Goal: Task Accomplishment & Management: Use online tool/utility

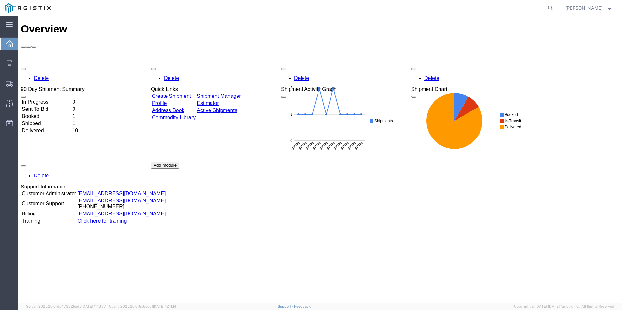
click at [174, 93] on link "Create Shipment" at bounding box center [171, 96] width 39 height 6
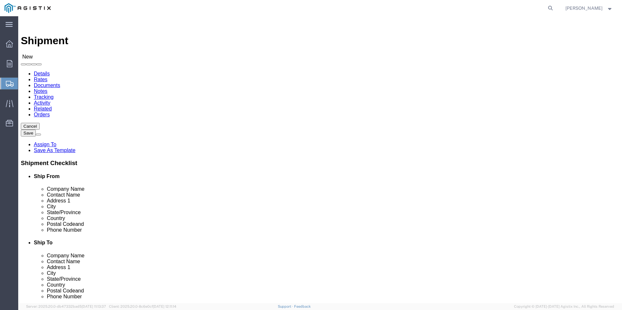
select select
click select "Select PG&E R&B Company"
select select "9596"
click select "Select PG&E R&B Company"
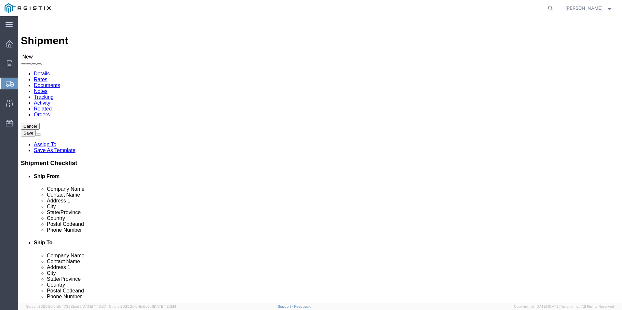
select select "PURCHORD"
select select
click select "Select All Others [GEOGRAPHIC_DATA] [GEOGRAPHIC_DATA] [GEOGRAPHIC_DATA] [GEOGRA…"
select select "19740"
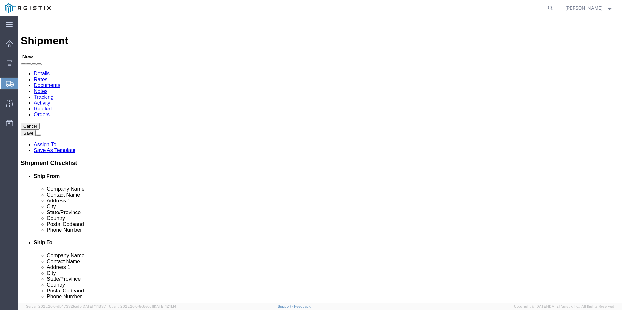
click select "Select All Others [GEOGRAPHIC_DATA] [GEOGRAPHIC_DATA] [GEOGRAPHIC_DATA] [GEOGRA…"
click input "text"
type input "[PERSON_NAME]"
click p "- [PERSON_NAME] Plastics - ([PERSON_NAME]) [STREET_ADDRESS]"
select select
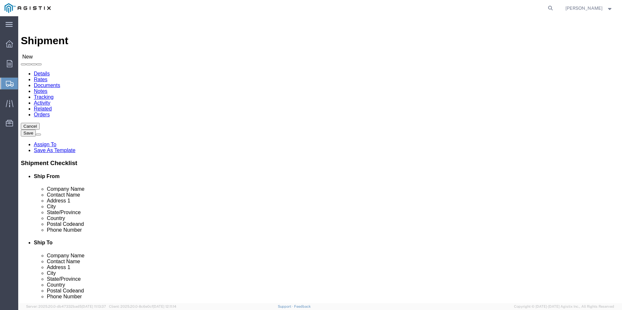
type input "[PERSON_NAME] Plastics"
type input "[PERSON_NAME]"
type input "[STREET_ADDRESS]"
type input "Baraboo"
type input "53913"
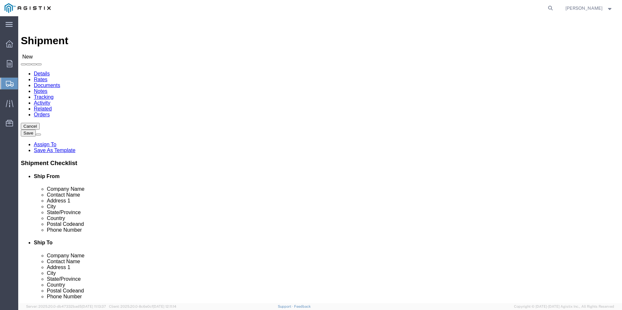
select select "WI"
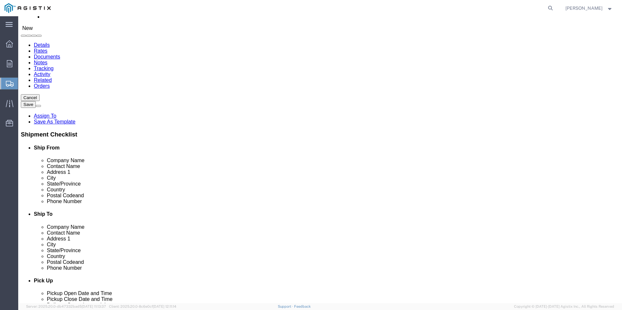
scroll to position [65, 0]
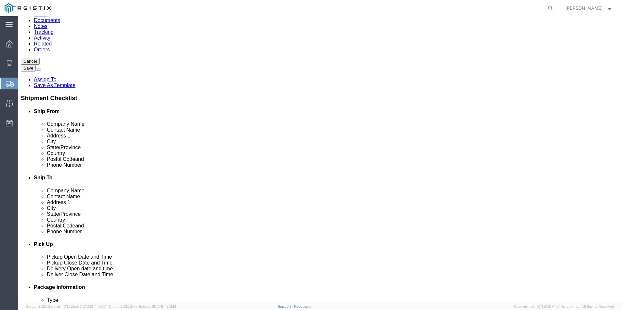
type input "[PERSON_NAME] Plastics"
click input "text"
type input "[PHONE_NUMBER]"
click input "text"
type input "[EMAIL_ADDRESS][PERSON_NAME][DOMAIN_NAME]"
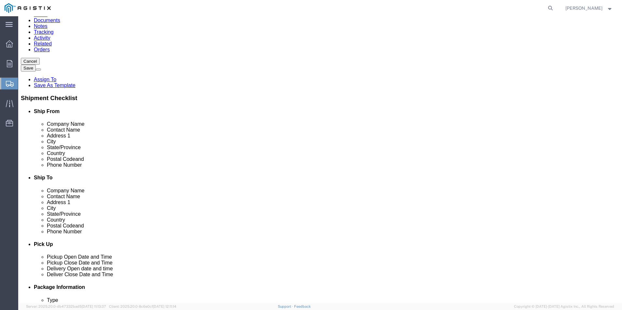
click input "checkbox"
checkbox input "false"
click input "text"
type input "fremont"
click p "- PG&E - (FREMONT MATERIALS RECEIVING) [STREET_ADDRESS][PERSON_NAME]"
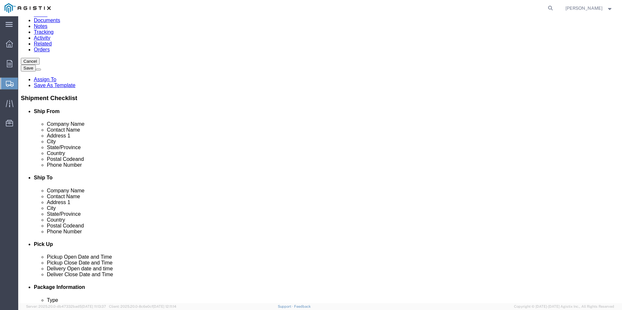
select select
type input "PG&E"
type input "FREMONT MATERIALS RECEIVING"
type input "[STREET_ADDRESS][PERSON_NAME]"
type input "FREMONT"
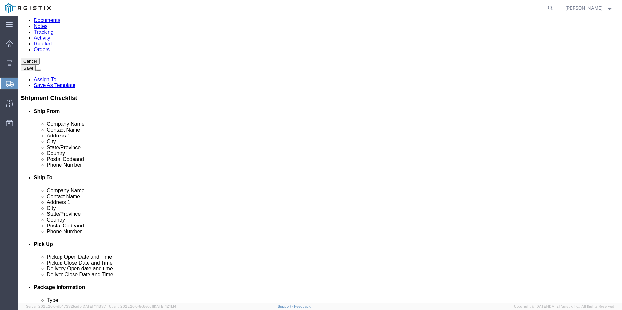
type input "94538"
type input "[PHONE_NUMBER]"
select select "CA"
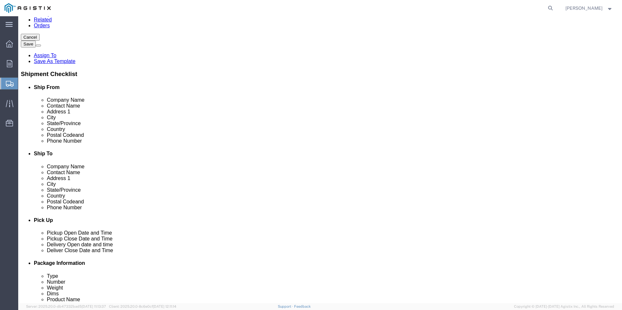
scroll to position [163, 0]
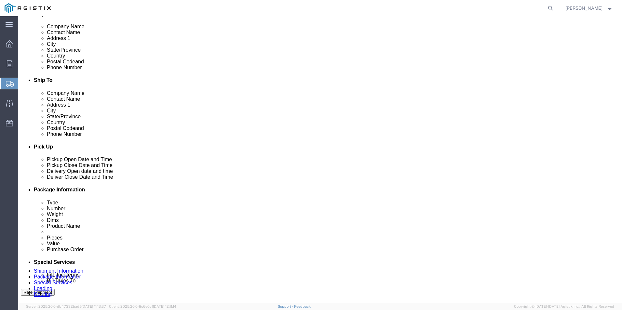
type input "FREMONT"
select select
click div "ADDITIONAL INFORMATION"
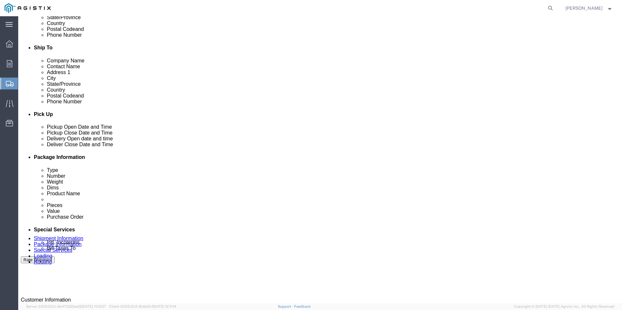
scroll to position [293, 0]
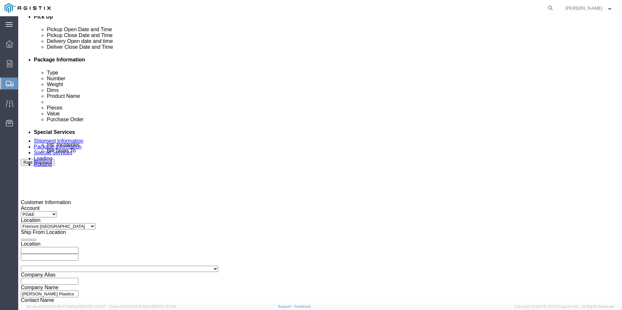
click div "[DATE] 7:00 AM"
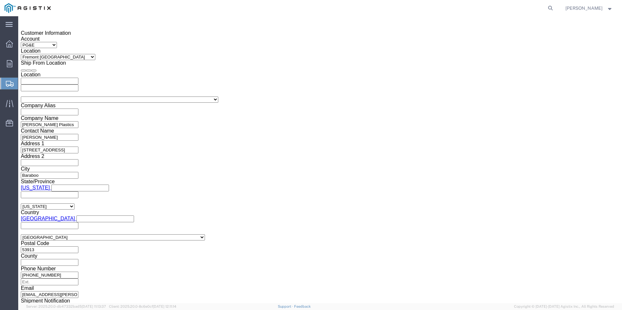
click input "7:00 AM"
type input "8:00 AM"
click button "Apply"
click div "[DATE] 9:00 AM"
click input "2:00 AM"
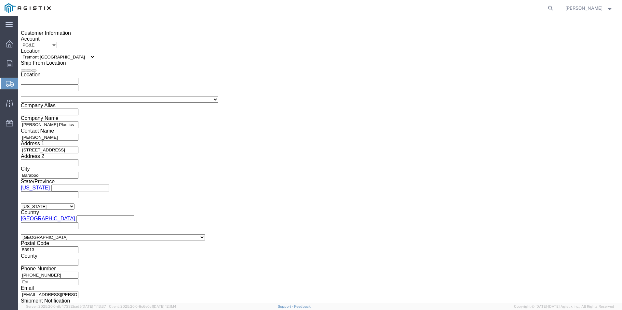
type input "2:00 PM"
click button "Apply"
click div
click input "3:00 PM"
click input "8:00 PM"
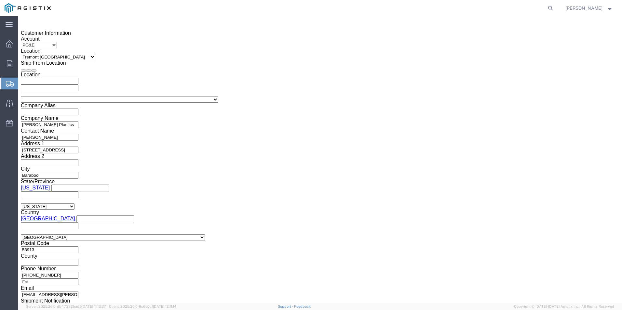
click input "8:00 PM"
type input "8:00 AM"
click button "Apply"
click div
click input "2:00 AM"
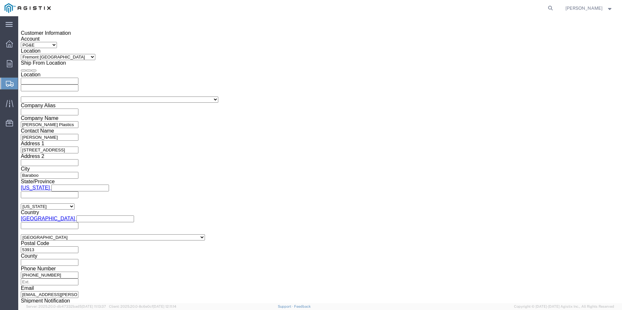
type input "2:00 PM"
click button "Apply"
click input "text"
type input "3501421263"
click select "Select Account Type Activity ID Airline Appointment Number ASN Batch Request # …"
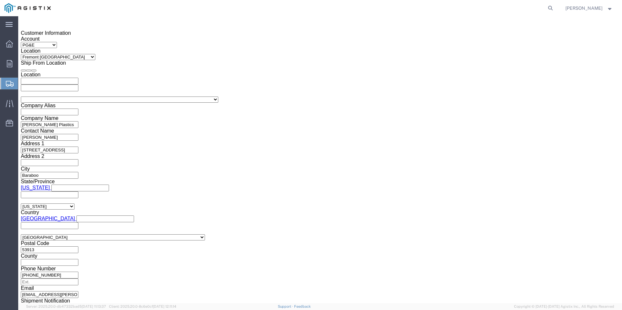
select select "SHIPMENTIDNUM"
click select "Select Account Type Activity ID Airline Appointment Number ASN Batch Request # …"
click input "text"
type input "33479"
click div "Leg 1 Mode Select Air Less than Truckload Multi-Leg Ocean Freight Rail Small Pa…"
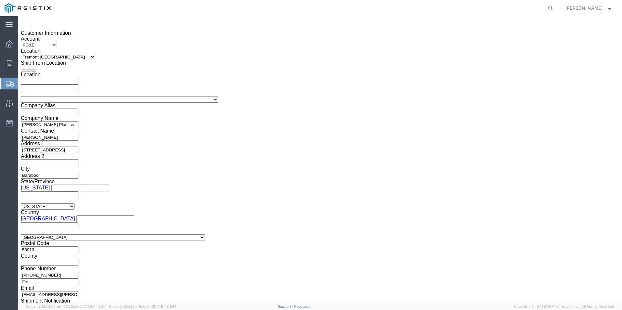
click button "Continue"
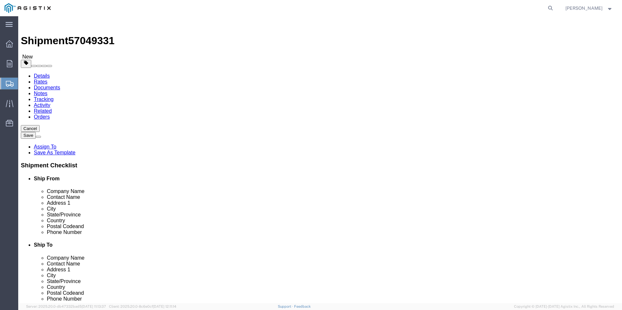
click select "Select Bulk Bundle(s) Cardboard Box(es) Carton(s) Crate(s) Drum(s) (Fiberboard)…"
select select "PSNS"
click select "Select Bulk Bundle(s) Cardboard Box(es) Carton(s) Crate(s) Drum(s) (Fiberboard)…"
click input "text"
type input "1"
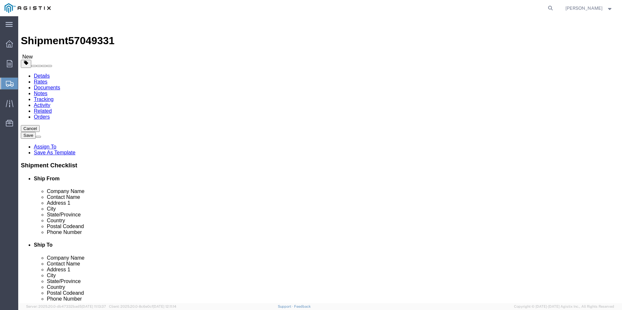
click input "1"
type input "4"
click input "text"
type input "44"
click input "text"
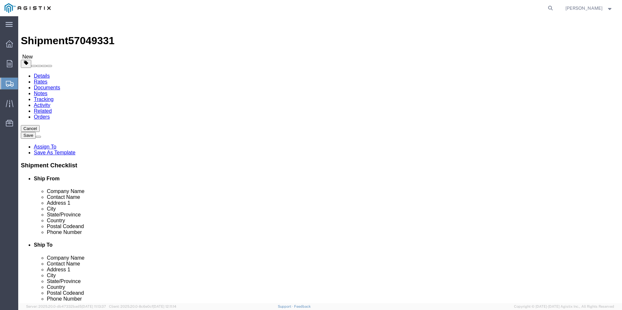
type input "44"
click input "text"
type input "68"
click input "0.00"
drag, startPoint x: 100, startPoint y: 163, endPoint x: 84, endPoint y: 163, distance: 16.3
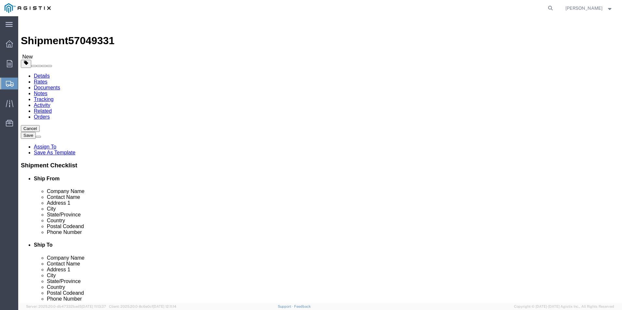
click div "0.00 Select kgs lbs"
type input "3000"
click link "Add Content"
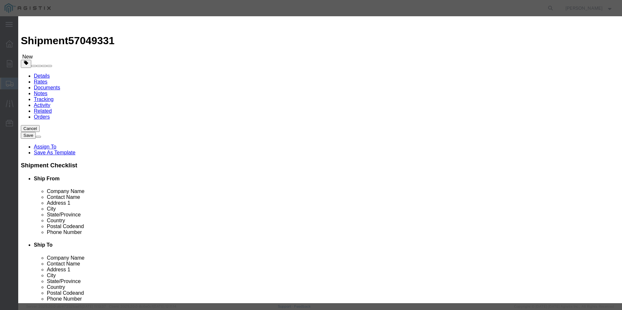
click input "text"
type input "M033929 1/2" MDPE PIPE"
drag, startPoint x: 195, startPoint y: 63, endPoint x: 190, endPoint y: 63, distance: 5.5
click input "0"
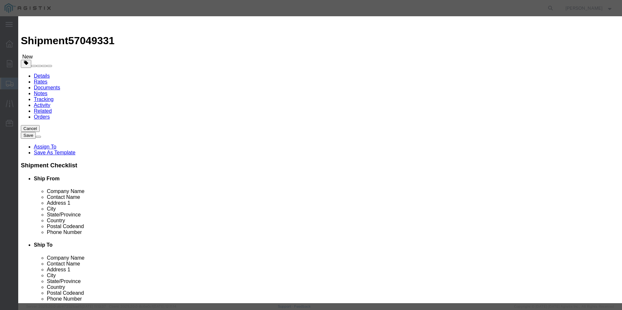
click input "text"
drag, startPoint x: 197, startPoint y: 62, endPoint x: 184, endPoint y: 61, distance: 12.7
click div "18"
type input "72"
click input "text"
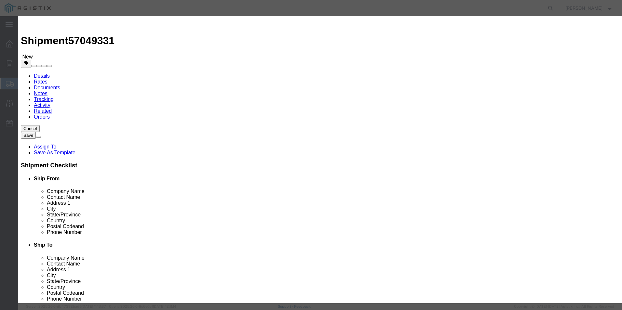
type input "13320."
click div "Product Name M033929 1/2" MDPE PIPE Pieces 72 Select Bag Barrels 100Board Feet …"
select select "50"
click select "Select 50 55 60 65 70 85 92.5 100 125 175 250 300 400"
click input "13320."
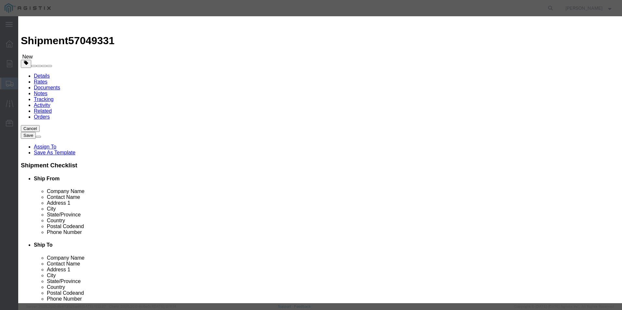
type input "13320"
click textarea
click label "Serial"
click textarea "Must be shipped in an enclosed van or trailer; Pickup app"
click textarea "Must be shipped in an enclosed van or trailer; Pickup appt needed call [PERSON_…"
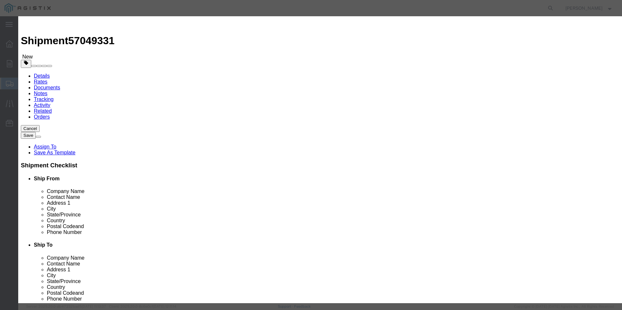
click textarea "Must be shipped in an enclosed van or trailer; Pickup appt needed call/email [P…"
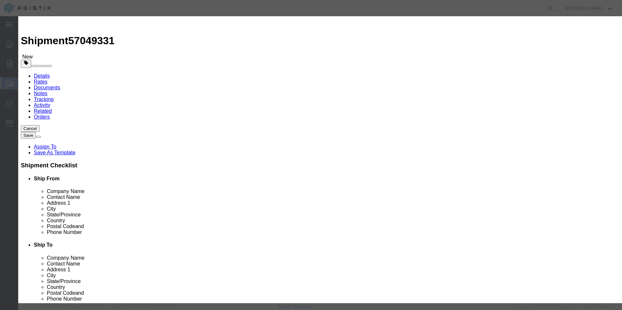
scroll to position [7, 0]
drag, startPoint x: 231, startPoint y: 100, endPoint x: 256, endPoint y: 106, distance: 25.4
click textarea "Must be shipped in an enclosed van or trailer; Pickup appt needed call/email [P…"
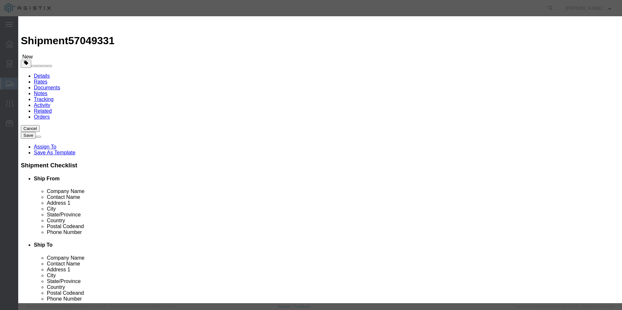
type textarea "Must be shipped in an enclosed van or trailer; Pickup appt needed call/email [P…"
click button "Save & Close"
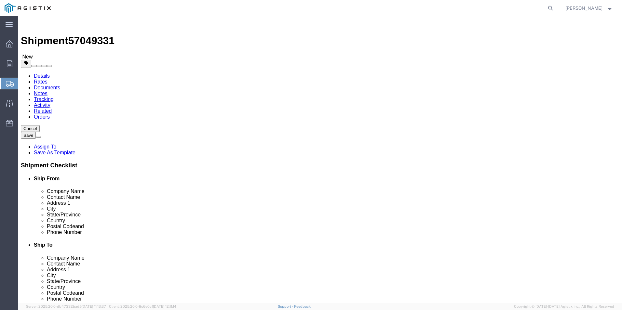
click dd "72.00 Each"
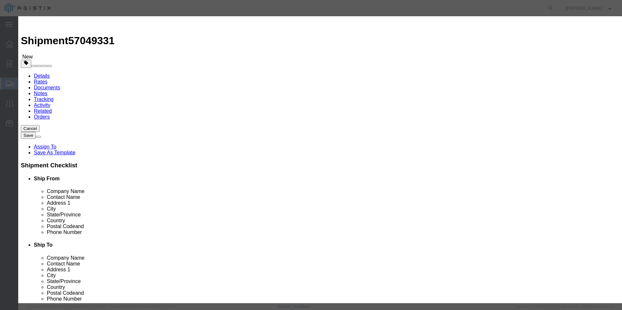
scroll to position [11, 0]
click textarea "Must be shipped in an enclosed van or trailer; Pickup appt needed call/email [P…"
type textarea "Must be shipped in an enclosed van or trailer; Pickup appt needed call/email [P…"
click button "Save & Close"
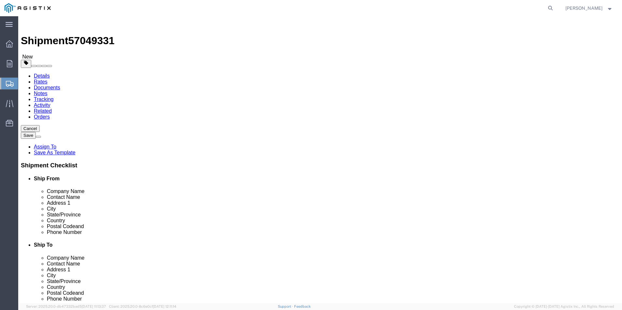
scroll to position [5, 0]
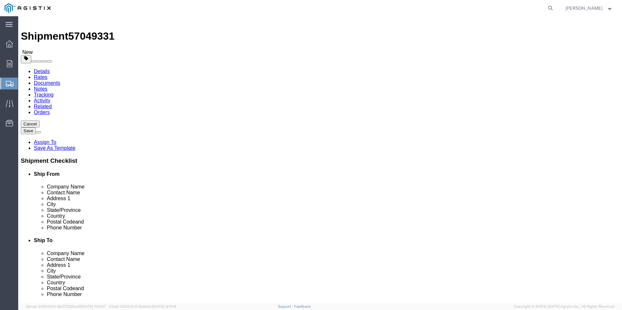
click link "Details"
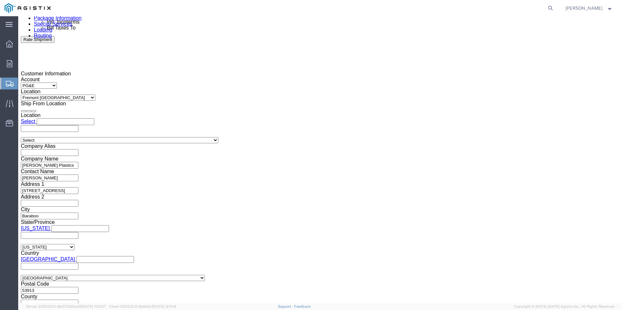
scroll to position [428, 0]
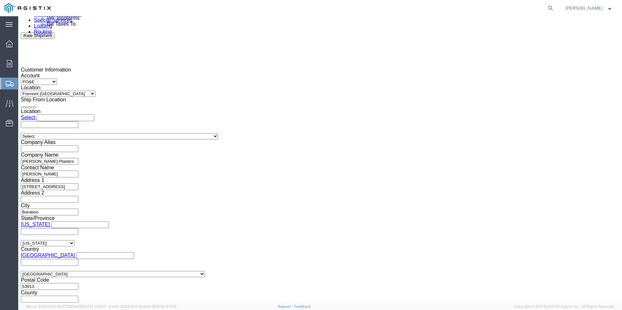
click button "Continue"
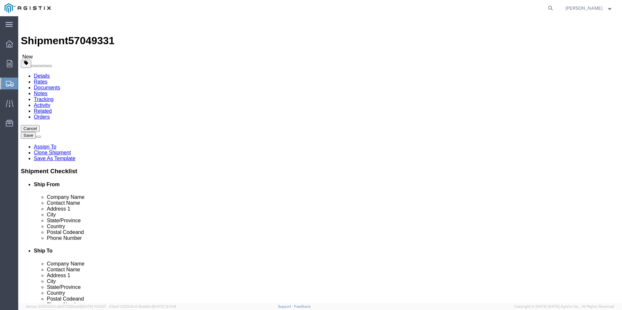
click button "Continue"
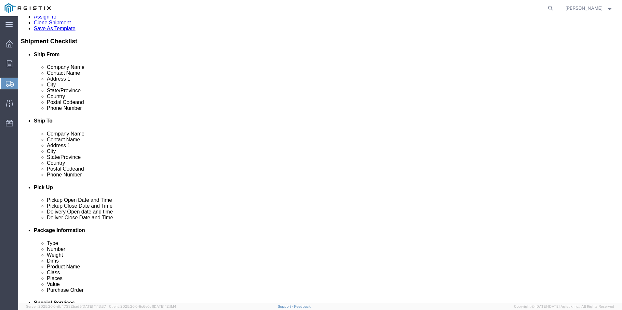
scroll to position [163, 0]
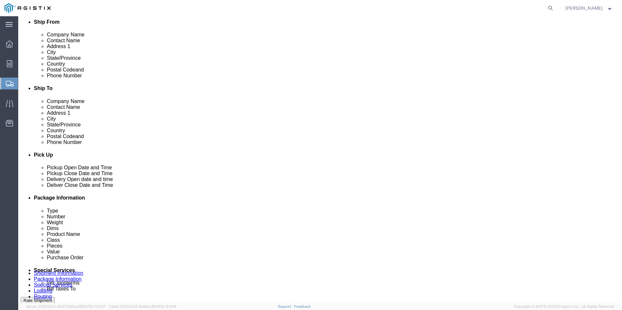
click input "text"
type input "e"
type input "[PERSON_NAME][EMAIL_ADDRESS][PERSON_NAME][DOMAIN_NAME]"
type input "V"
type input "[EMAIL_ADDRESS][PERSON_NAME][DOMAIN_NAME]"
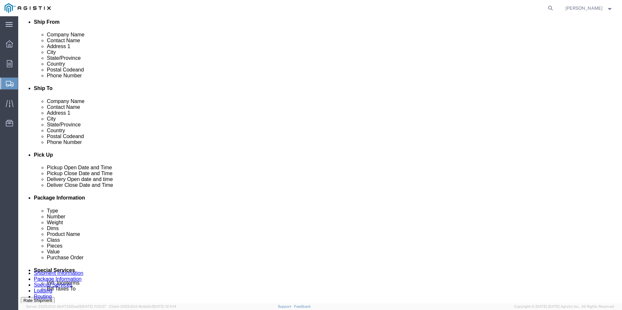
click input "Include shipping documents"
checkbox input "true"
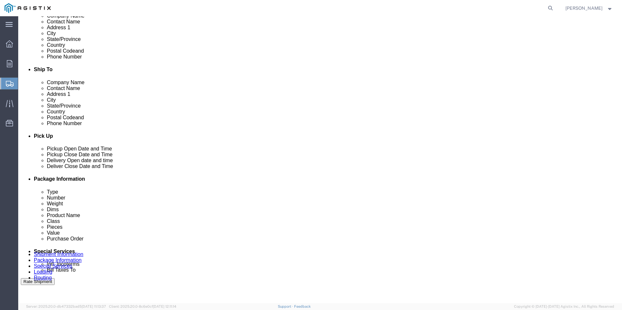
scroll to position [200, 0]
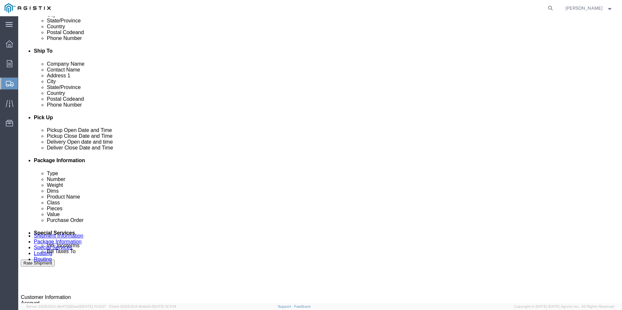
click button "Rate Shipment"
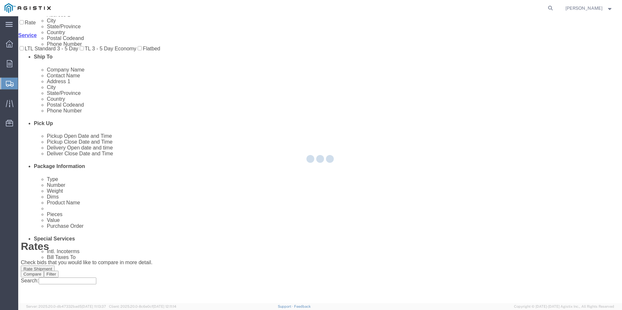
scroll to position [0, 0]
